Goal: Information Seeking & Learning: Learn about a topic

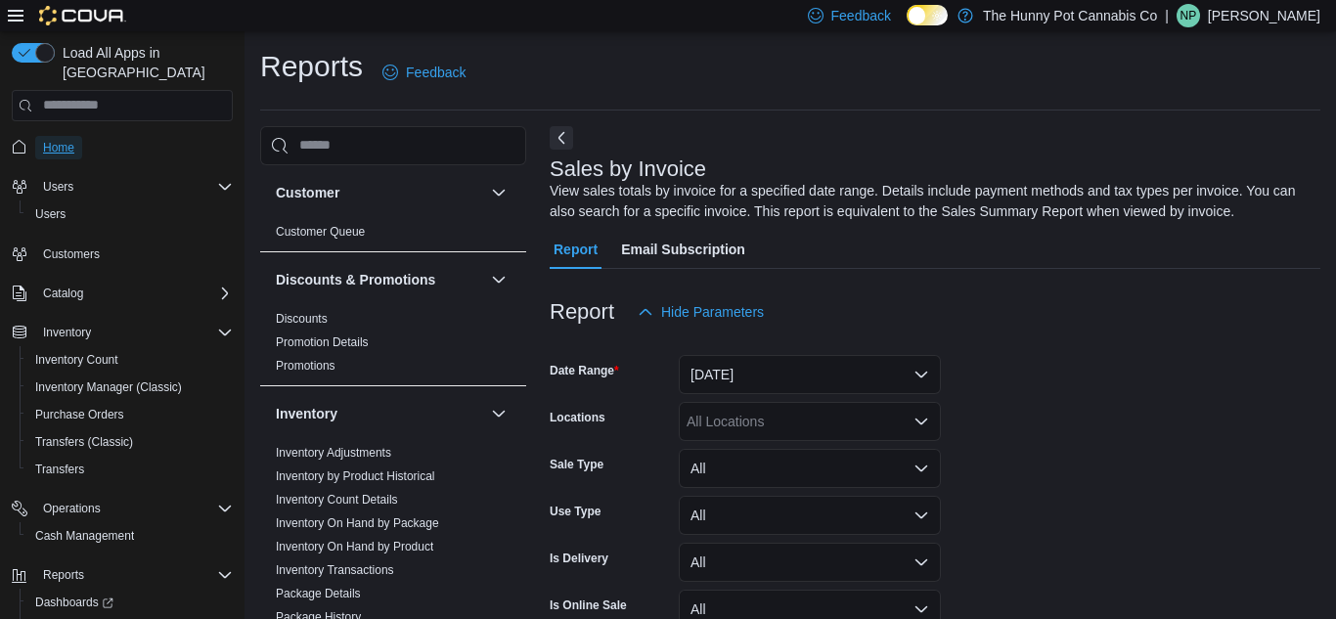
click at [60, 140] on span "Home" at bounding box center [58, 148] width 31 height 16
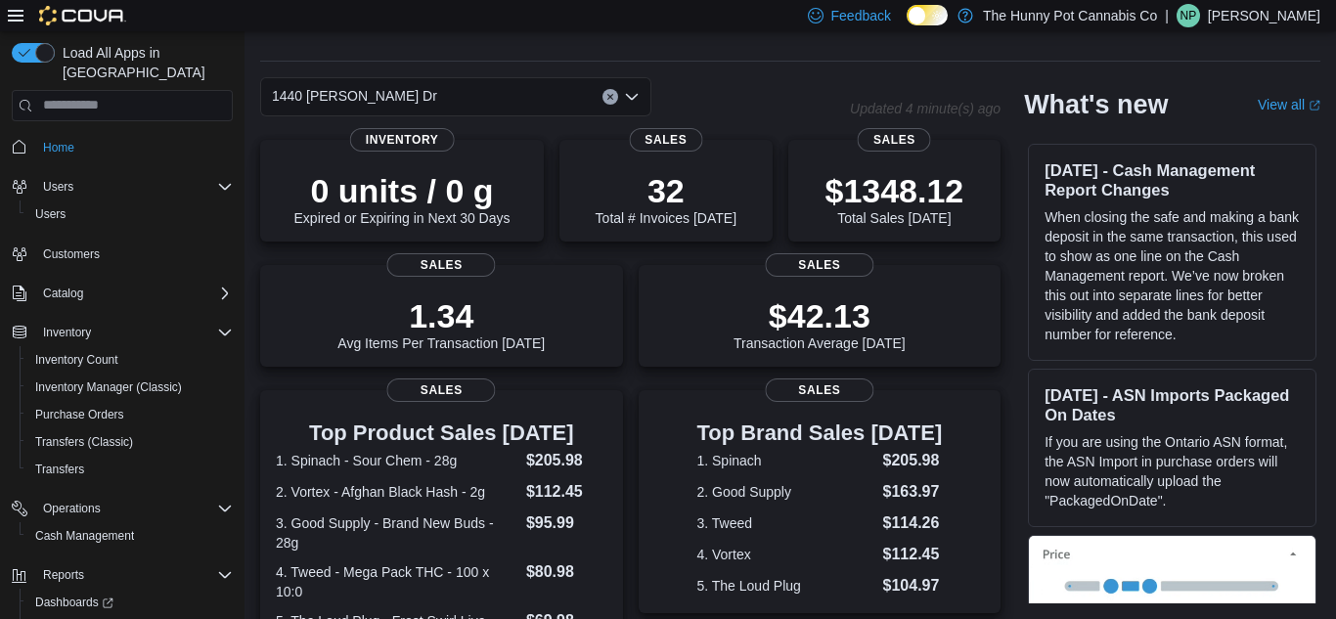
scroll to position [167, 0]
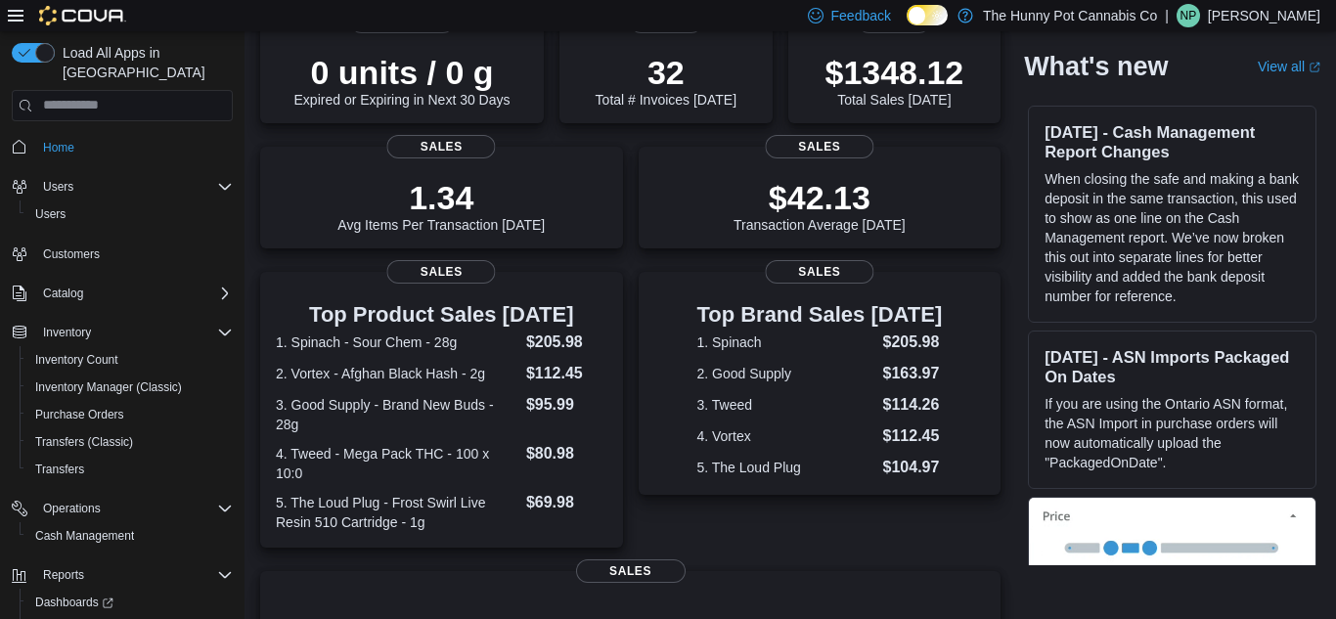
click at [682, 278] on div "Top Brand Sales Today 1. Spinach $205.98 2. Good Supply $163.97 3. Tweed $114.2…" at bounding box center [820, 383] width 363 height 223
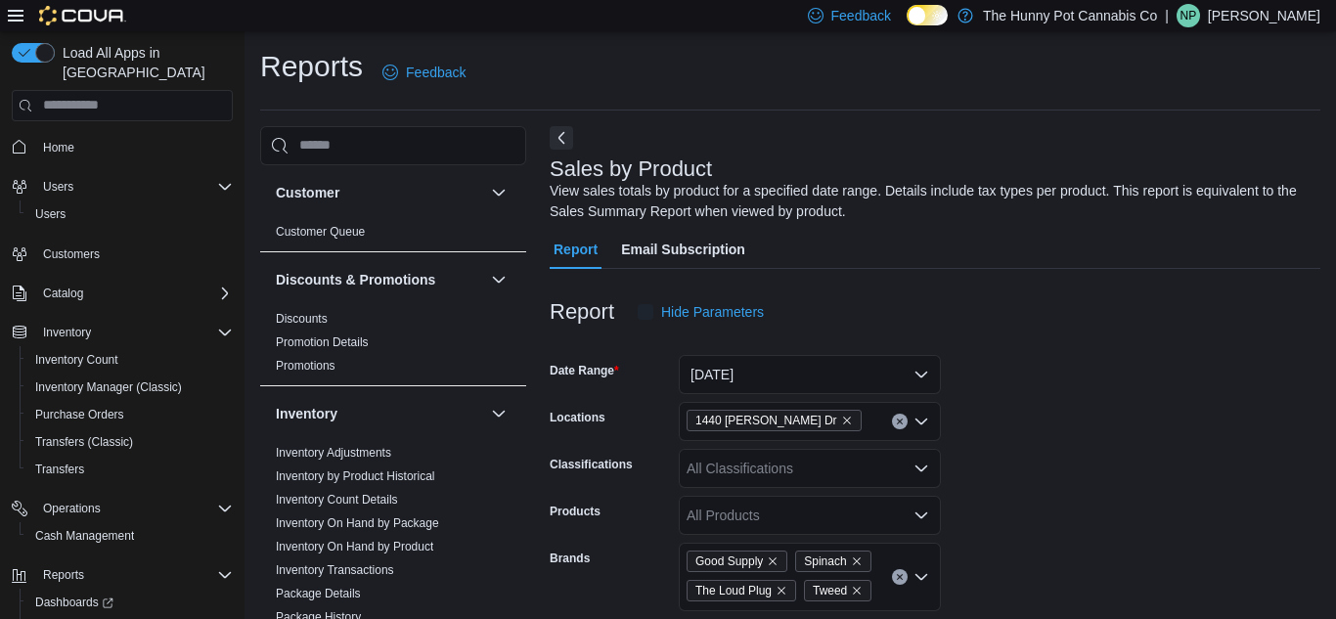
scroll to position [66, 0]
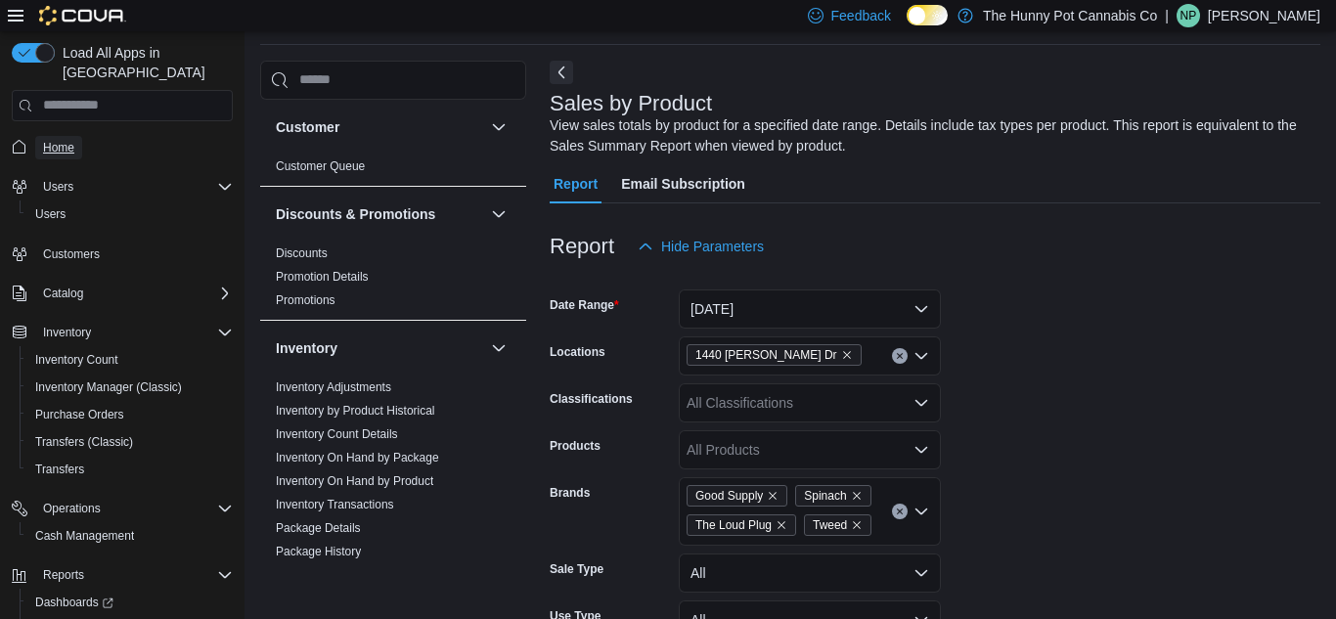
click at [69, 140] on span "Home" at bounding box center [58, 148] width 31 height 16
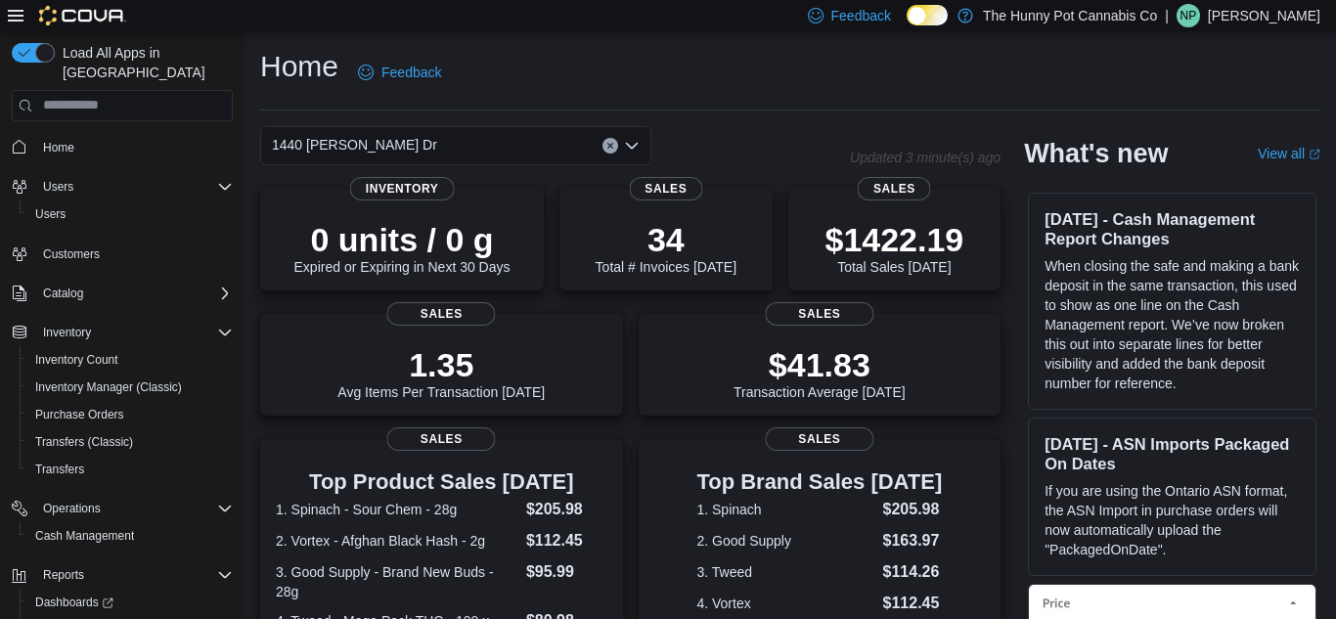
click at [762, 97] on div "Home Feedback" at bounding box center [790, 72] width 1060 height 51
